Goal: Check status: Check status

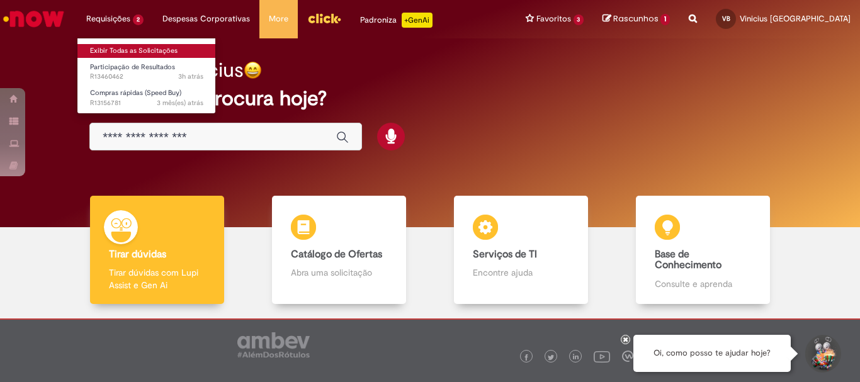
click at [122, 48] on link "Exibir Todas as Solicitações" at bounding box center [146, 51] width 139 height 14
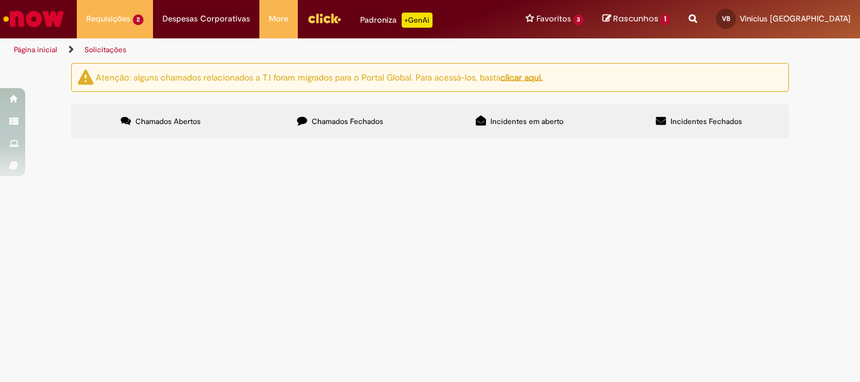
click at [0, 0] on span "Bom dia Gostaria do demonstrativo de pagamento do 0,5 do RVO que esta para ser …" at bounding box center [0, 0] width 0 height 0
click at [0, 0] on span "R13460462" at bounding box center [0, 0] width 0 height 0
click at [0, 0] on td "Bom dia Gostaria do demonstrativo de pagamento do 0,5 do RVO que esta para ser …" at bounding box center [0, 0] width 0 height 0
click at [0, 0] on span "Bom dia Gostaria do demonstrativo de pagamento do 0,5 do RVO que esta para ser …" at bounding box center [0, 0] width 0 height 0
